Goal: Task Accomplishment & Management: Use online tool/utility

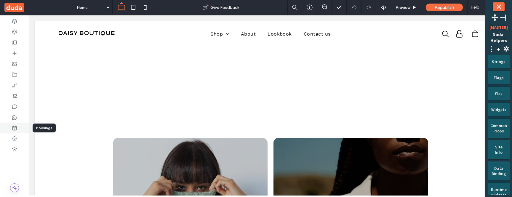
click at [15, 129] on icon at bounding box center [15, 128] width 6 height 6
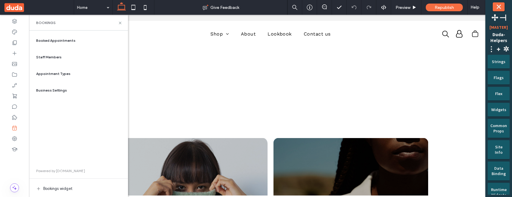
click at [64, 73] on span "Appointment Types" at bounding box center [53, 73] width 34 height 5
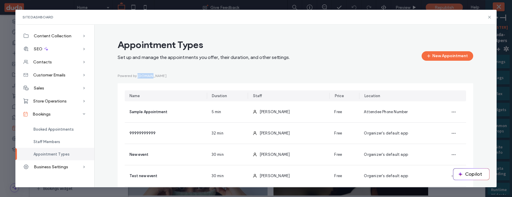
drag, startPoint x: 155, startPoint y: 75, endPoint x: 136, endPoint y: 76, distance: 19.3
click at [136, 76] on div "Powered by [DOMAIN_NAME] Name Duration Staff Price Location Sample Appointment …" at bounding box center [296, 155] width 356 height 164
copy span "[DOMAIN_NAME]"
click at [489, 14] on div "Site Dashboard" at bounding box center [255, 17] width 481 height 15
click at [489, 15] on icon at bounding box center [489, 17] width 5 height 5
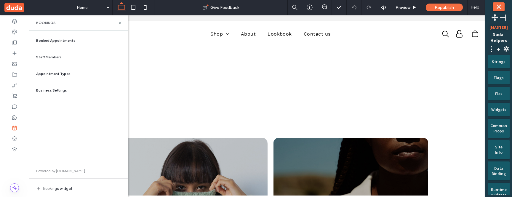
click at [63, 171] on span "Powered by [DOMAIN_NAME]" at bounding box center [60, 170] width 49 height 5
click at [61, 75] on span "Appointment Types" at bounding box center [53, 73] width 34 height 5
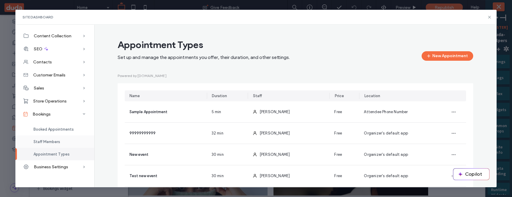
click at [62, 140] on div "Staff Members" at bounding box center [54, 141] width 79 height 12
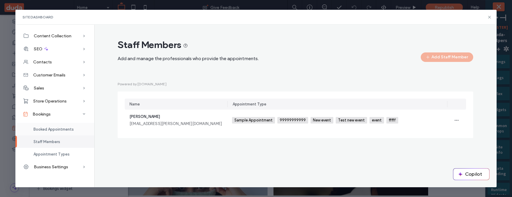
click at [65, 129] on span "Booked Appointments" at bounding box center [53, 129] width 40 height 4
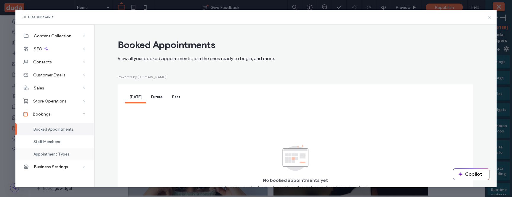
click at [55, 152] on span "Appointment Types" at bounding box center [51, 154] width 36 height 4
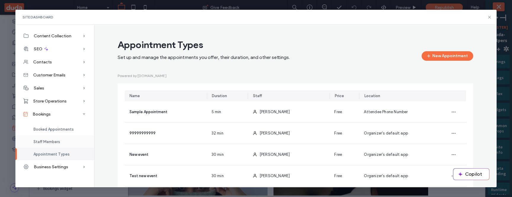
click at [61, 142] on div "Staff Members" at bounding box center [54, 141] width 79 height 12
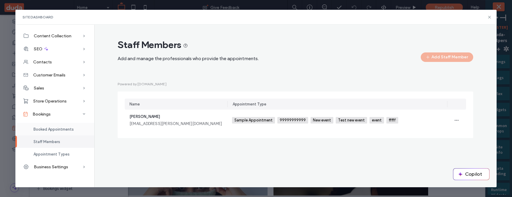
click at [63, 130] on span "Booked Appointments" at bounding box center [53, 129] width 40 height 4
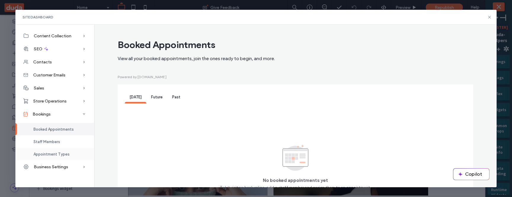
click at [75, 152] on div "Appointment Types" at bounding box center [54, 154] width 79 height 12
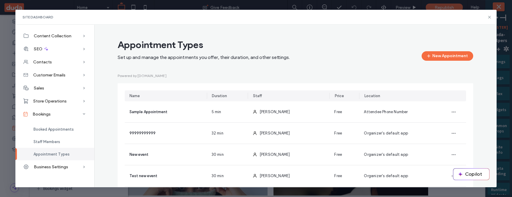
drag, startPoint x: 72, startPoint y: 128, endPoint x: 70, endPoint y: 151, distance: 23.2
click at [72, 128] on span "Booked Appointments" at bounding box center [53, 129] width 40 height 4
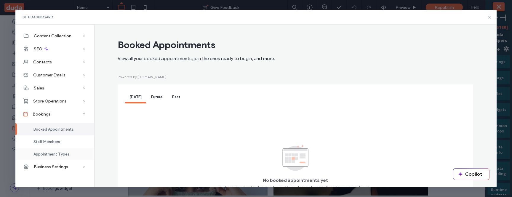
click at [69, 155] on div "Appointment Types" at bounding box center [54, 154] width 79 height 12
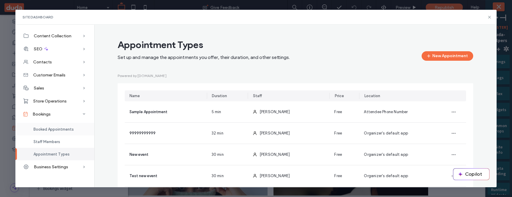
click at [78, 130] on div "Booked Appointments" at bounding box center [54, 129] width 79 height 12
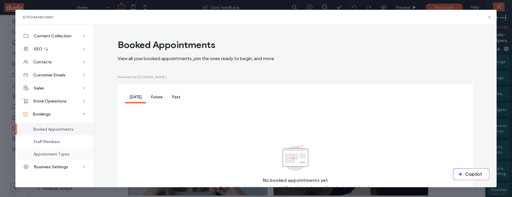
click at [76, 154] on div "Appointment Types" at bounding box center [54, 154] width 79 height 12
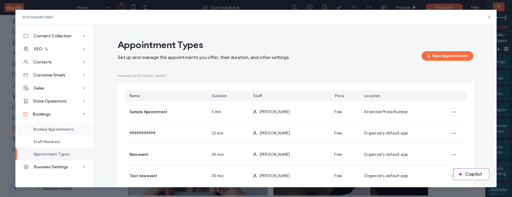
click at [83, 129] on div "Booked Appointments" at bounding box center [54, 129] width 79 height 12
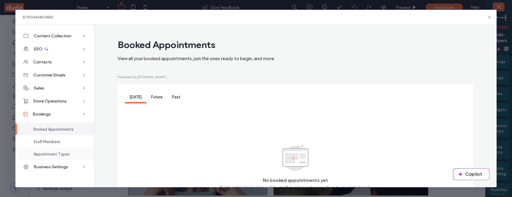
click at [80, 152] on div "Appointment Types" at bounding box center [54, 154] width 79 height 12
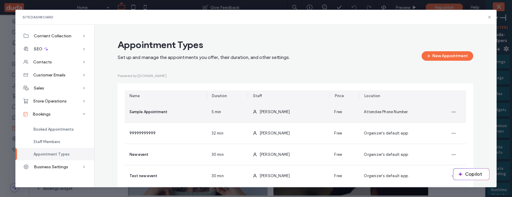
click at [186, 112] on div "Sample Appointment" at bounding box center [166, 111] width 82 height 21
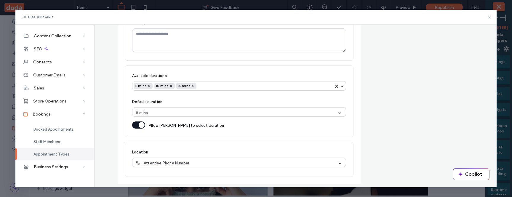
scroll to position [131, 0]
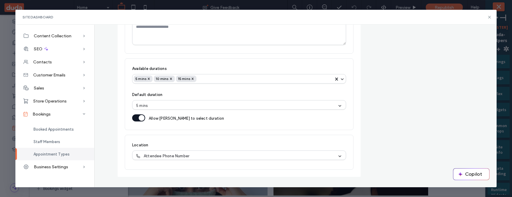
click at [51, 154] on span "Appointment Types" at bounding box center [51, 154] width 36 height 4
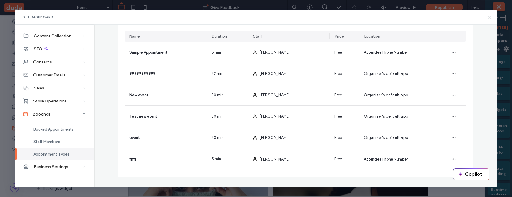
scroll to position [60, 0]
click at [54, 153] on span "Appointment Types" at bounding box center [51, 154] width 36 height 4
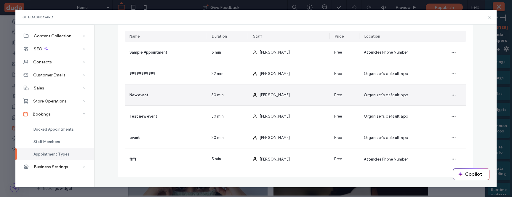
scroll to position [0, 0]
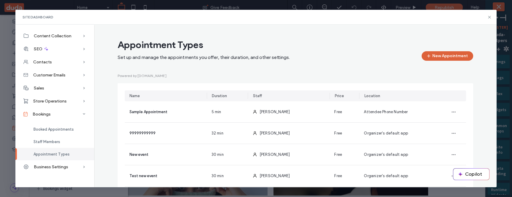
click at [437, 57] on button "New Appointment" at bounding box center [448, 55] width 52 height 9
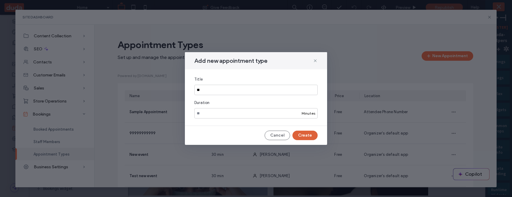
type input "**"
click at [306, 137] on button "Create" at bounding box center [304, 135] width 25 height 9
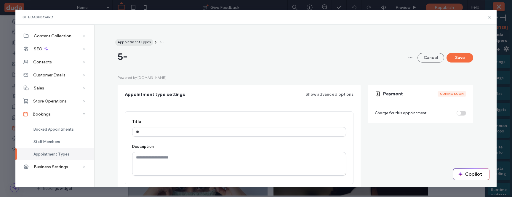
click at [138, 39] on button "Appointment Types" at bounding box center [134, 42] width 38 height 7
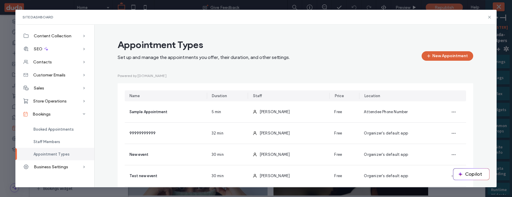
click at [436, 58] on button "New Appointment" at bounding box center [448, 55] width 52 height 9
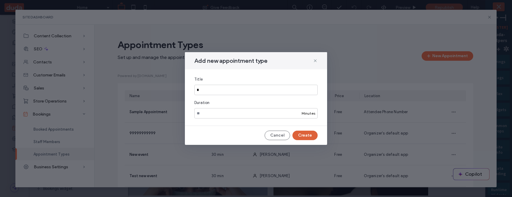
type input "*"
click at [310, 138] on button "Create" at bounding box center [304, 135] width 25 height 9
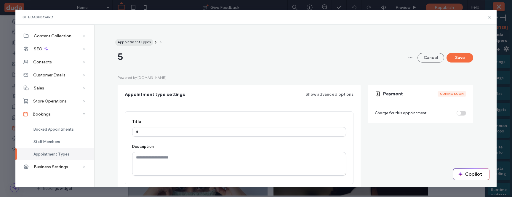
click at [137, 42] on span "Appointment Types" at bounding box center [134, 42] width 33 height 4
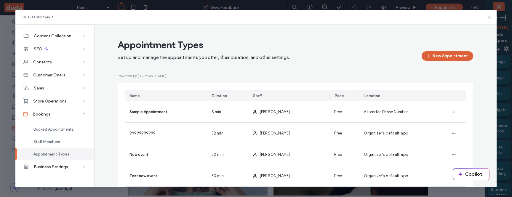
click at [437, 55] on button "New Appointment" at bounding box center [448, 55] width 52 height 9
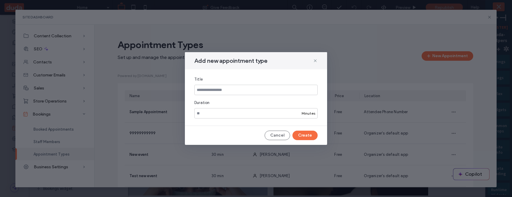
click at [300, 92] on input at bounding box center [255, 90] width 123 height 10
click at [308, 139] on button "Create" at bounding box center [304, 135] width 25 height 9
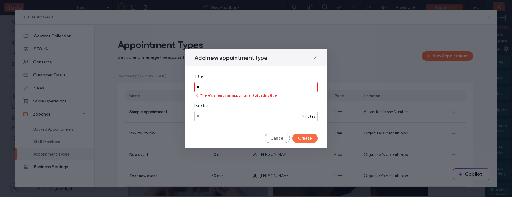
click at [300, 86] on input "*" at bounding box center [255, 87] width 123 height 10
click at [198, 87] on input "**" at bounding box center [255, 87] width 123 height 10
type input "***"
click at [308, 139] on button "Create" at bounding box center [304, 138] width 25 height 9
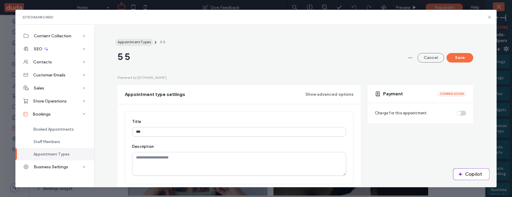
click at [132, 44] on span "Appointment Types" at bounding box center [134, 42] width 33 height 4
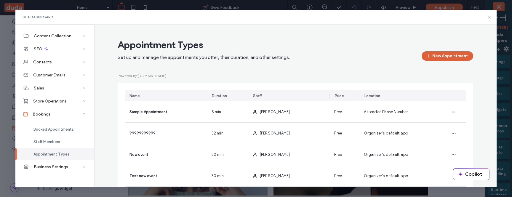
click at [439, 54] on button "New Appointment" at bounding box center [448, 55] width 52 height 9
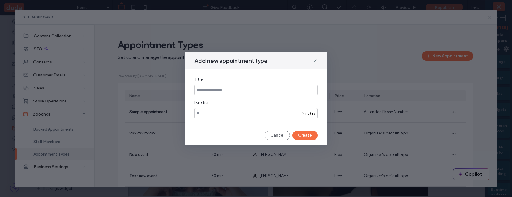
click at [240, 90] on input at bounding box center [255, 90] width 123 height 10
type input "***"
click at [308, 134] on button "Create" at bounding box center [304, 135] width 25 height 9
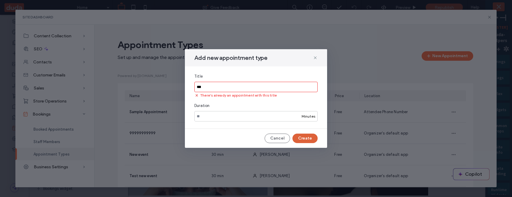
click at [308, 137] on button "Create" at bounding box center [304, 138] width 25 height 9
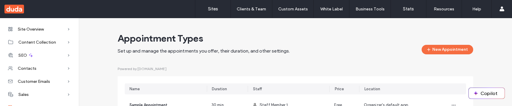
click at [374, 46] on div "Appointment Types Set up and manage the appointments you offer, their duration,…" at bounding box center [261, 43] width 287 height 22
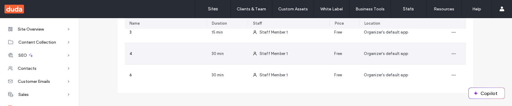
scroll to position [107, 0]
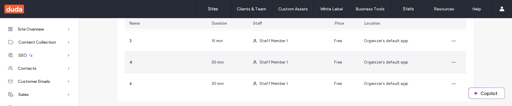
click at [353, 52] on div "Free" at bounding box center [345, 62] width 30 height 21
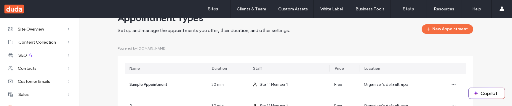
scroll to position [28, 0]
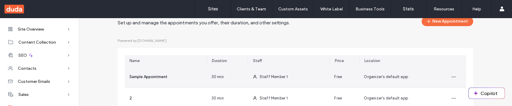
click at [240, 78] on div "30 min" at bounding box center [227, 76] width 41 height 21
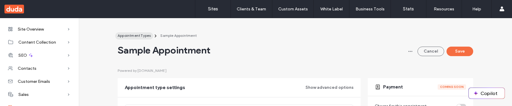
click at [123, 36] on span "Appointment Types" at bounding box center [134, 35] width 33 height 4
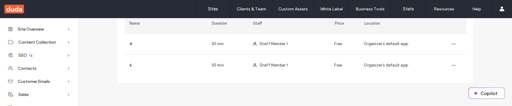
scroll to position [127, 0]
